Goal: Entertainment & Leisure: Consume media (video, audio)

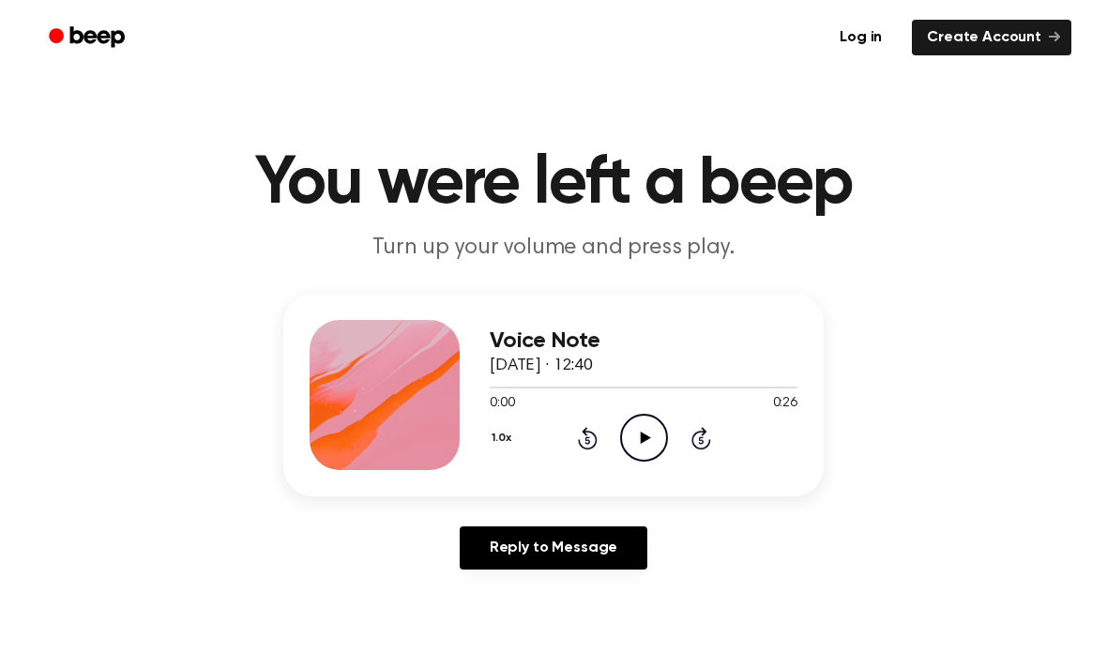
click at [638, 445] on icon "Play Audio" at bounding box center [644, 438] width 48 height 48
click at [1, 2] on header "Log in Create Account" at bounding box center [553, 37] width 1107 height 75
click at [639, 434] on icon "Pause Audio" at bounding box center [644, 438] width 48 height 48
click at [646, 433] on icon "Play Audio" at bounding box center [644, 438] width 48 height 48
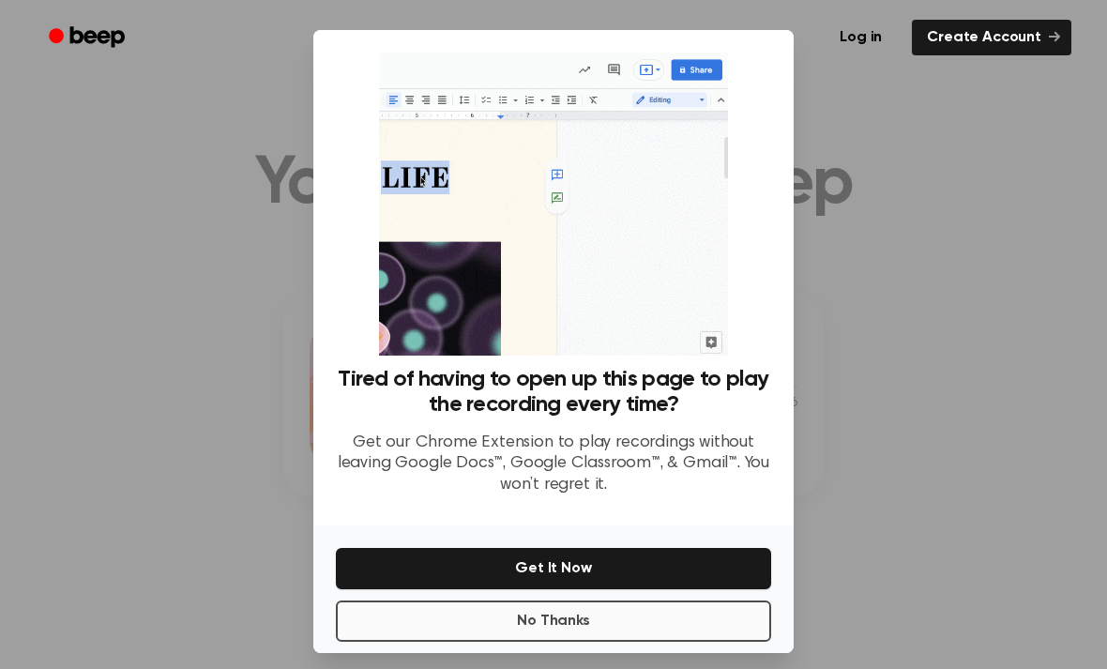
click at [725, 601] on button "No Thanks" at bounding box center [553, 621] width 435 height 41
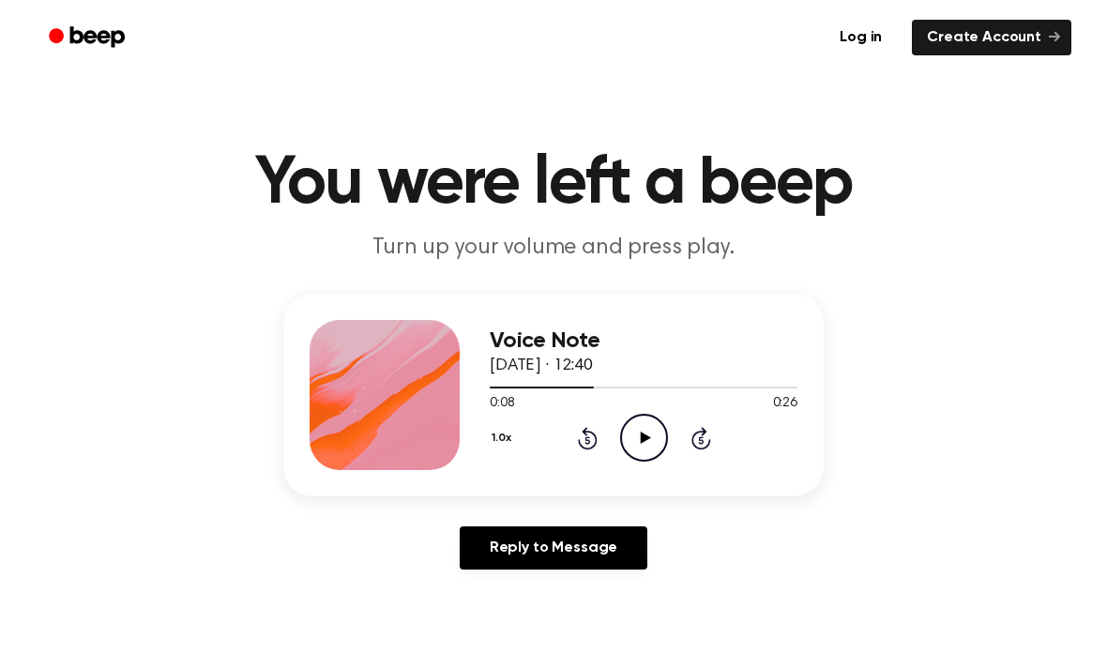
click at [657, 430] on icon "Play Audio" at bounding box center [644, 438] width 48 height 48
click at [645, 436] on icon at bounding box center [645, 438] width 10 height 12
click at [633, 462] on div "Voice Note 12 September 2025 · 12:43 0:33 1:01 Your browser does not support th…" at bounding box center [644, 395] width 308 height 150
click at [652, 418] on icon "Pause Audio" at bounding box center [644, 438] width 48 height 48
